Goal: Task Accomplishment & Management: Manage account settings

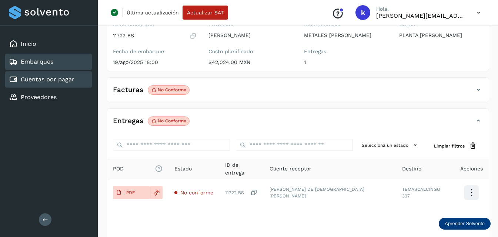
scroll to position [74, 0]
click at [54, 80] on link "Cuentas por pagar" at bounding box center [48, 79] width 54 height 7
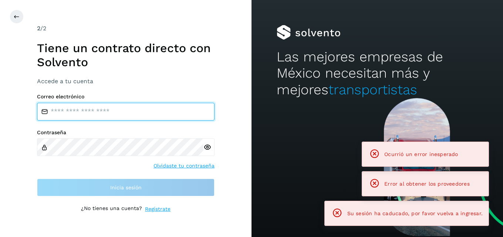
click at [95, 113] on input "email" at bounding box center [126, 112] width 178 height 18
type input "**********"
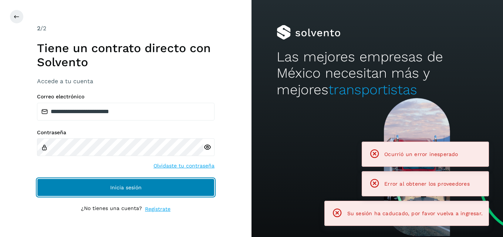
click at [134, 188] on span "Inicia sesión" at bounding box center [125, 187] width 31 height 5
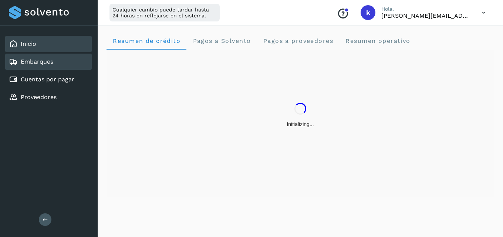
click at [55, 66] on div "Embarques" at bounding box center [48, 62] width 87 height 16
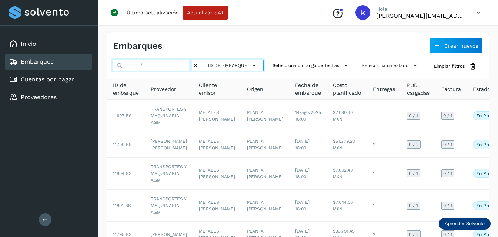
click at [126, 67] on input "text" at bounding box center [152, 66] width 79 height 12
type input "*****"
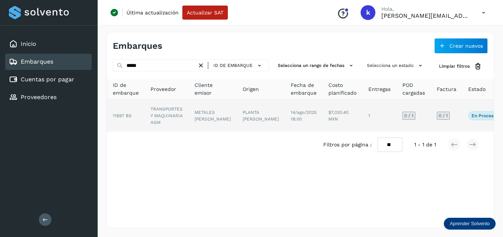
click at [169, 113] on td "TRANSPORTES Y MAQUINARIA AGM" at bounding box center [167, 116] width 44 height 32
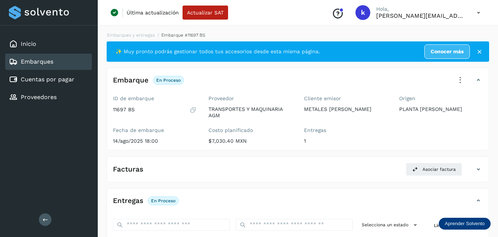
click at [316, 161] on div "Facturas Asociar factura Aún no has subido ninguna factura" at bounding box center [298, 169] width 382 height 26
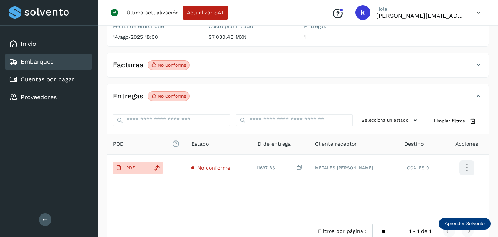
scroll to position [121, 0]
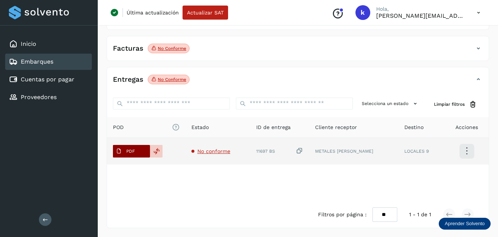
click at [136, 147] on span "PDF" at bounding box center [125, 151] width 25 height 12
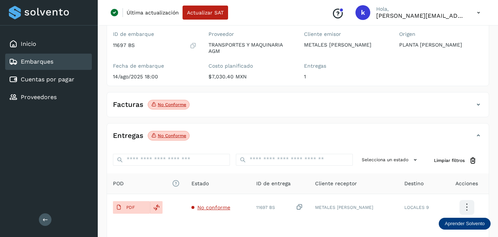
scroll to position [0, 0]
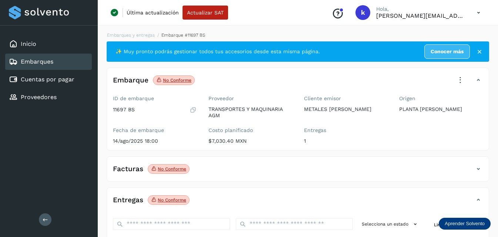
click at [459, 77] on icon at bounding box center [460, 80] width 16 height 16
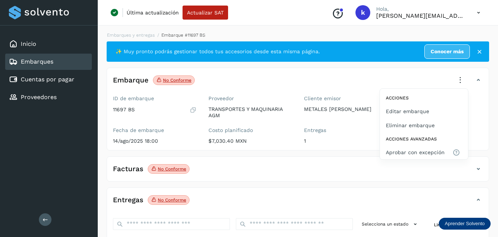
click at [260, 174] on div at bounding box center [249, 118] width 498 height 237
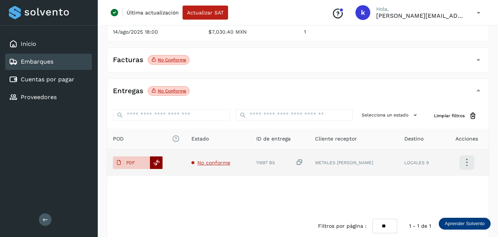
scroll to position [111, 0]
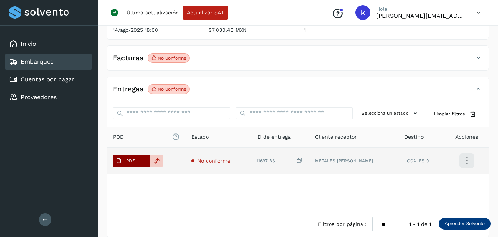
click at [140, 160] on button "PDF" at bounding box center [131, 161] width 37 height 13
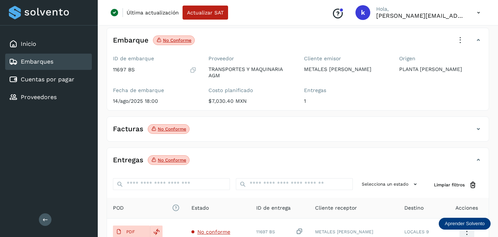
scroll to position [0, 0]
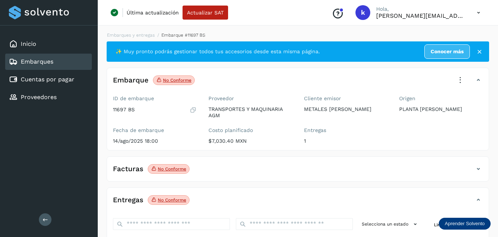
click at [458, 80] on icon at bounding box center [460, 80] width 16 height 16
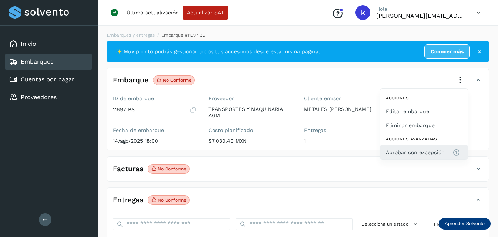
click at [406, 152] on span "Aprobar con excepción" at bounding box center [414, 152] width 59 height 8
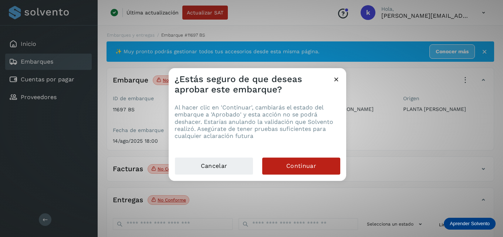
click at [261, 168] on div "Cancelar Continuar" at bounding box center [258, 169] width 178 height 24
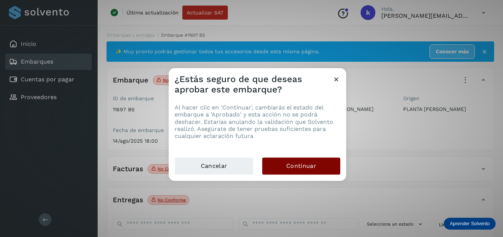
click at [273, 171] on button "Continuar" at bounding box center [301, 166] width 78 height 17
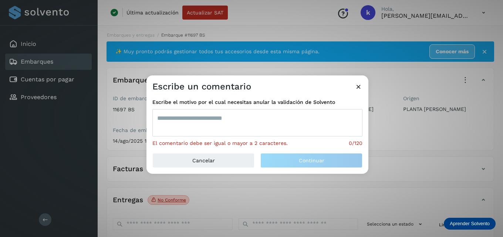
click at [207, 116] on textarea at bounding box center [257, 122] width 210 height 27
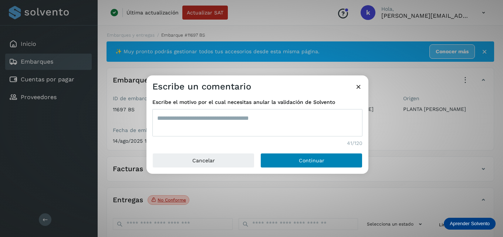
type textarea "**********"
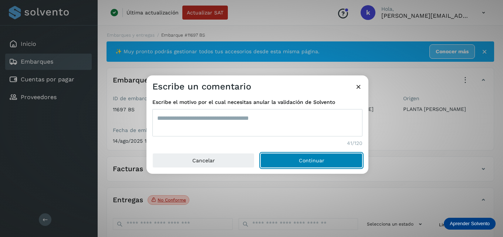
click at [312, 163] on span "Continuar" at bounding box center [312, 160] width 26 height 5
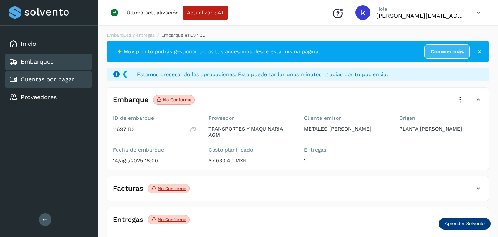
click at [52, 80] on link "Cuentas por pagar" at bounding box center [48, 79] width 54 height 7
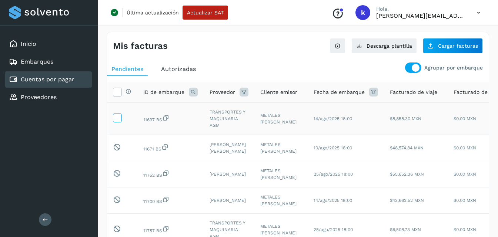
click at [116, 115] on icon at bounding box center [117, 118] width 8 height 8
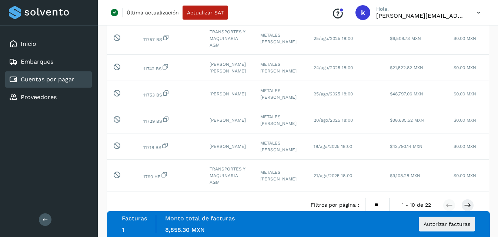
scroll to position [232, 0]
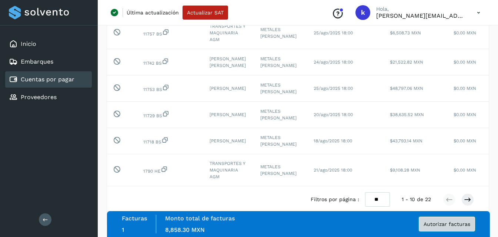
click at [453, 222] on span "Autorizar facturas" at bounding box center [446, 224] width 47 height 5
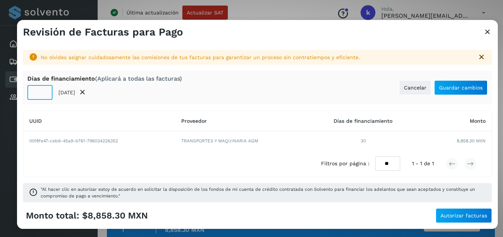
click at [41, 92] on input "*" at bounding box center [39, 92] width 25 height 15
click at [42, 95] on input "*" at bounding box center [39, 92] width 25 height 15
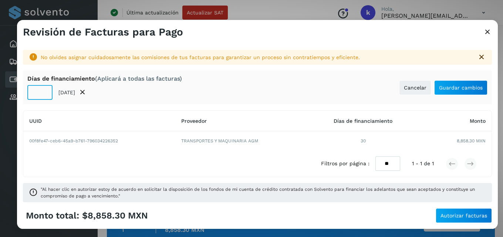
click at [42, 95] on input "*" at bounding box center [39, 92] width 25 height 15
type input "*"
click at [42, 95] on input "*" at bounding box center [39, 92] width 25 height 15
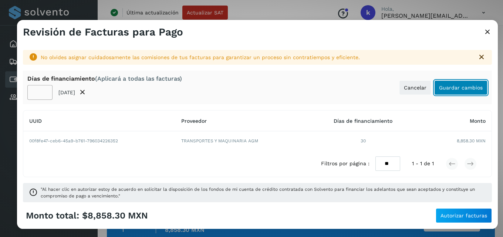
click at [448, 86] on span "Guardar cambios" at bounding box center [461, 87] width 44 height 5
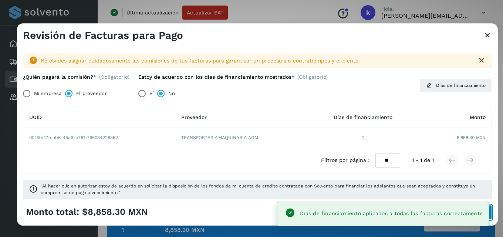
click at [491, 213] on button "Autorizar facturas" at bounding box center [464, 212] width 56 height 15
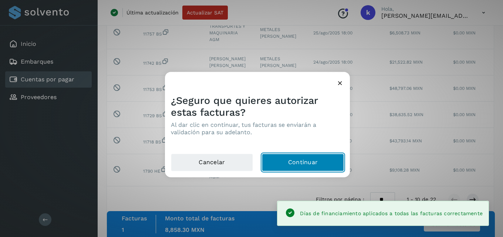
click at [315, 165] on button "Continuar" at bounding box center [303, 163] width 82 height 18
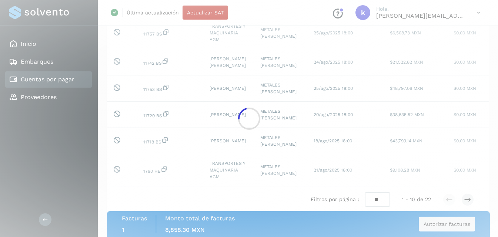
scroll to position [200, 0]
